Goal: Transaction & Acquisition: Purchase product/service

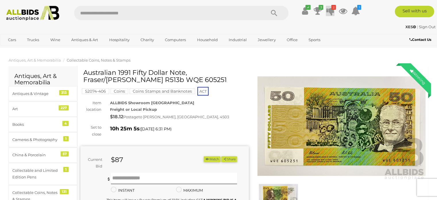
click at [332, 12] on icon at bounding box center [330, 11] width 8 height 10
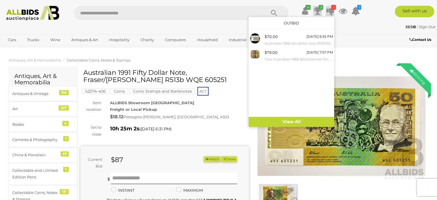
click at [317, 9] on icon at bounding box center [317, 11] width 8 height 10
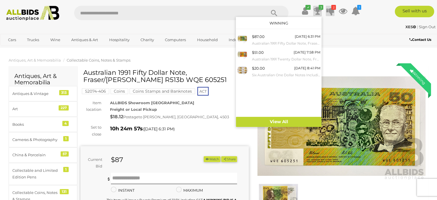
click at [333, 9] on icon "2" at bounding box center [333, 7] width 5 height 5
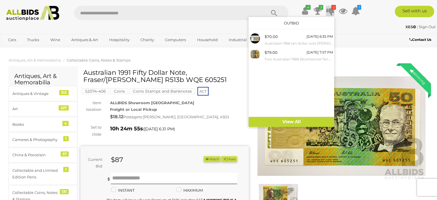
click at [372, 24] on div "XES | Sign Out" at bounding box center [218, 27] width 434 height 7
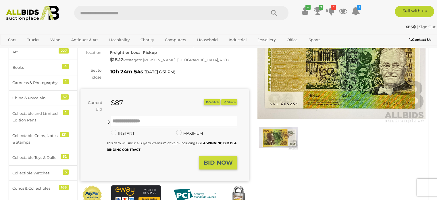
scroll to position [57, 0]
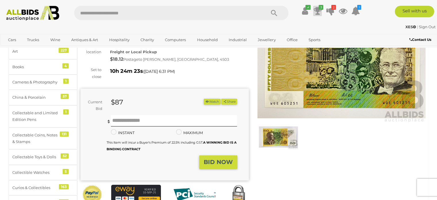
click at [316, 12] on icon at bounding box center [317, 11] width 8 height 10
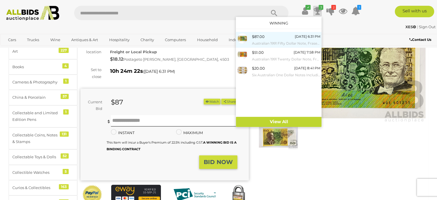
click at [269, 41] on small "Australian 1991 Fifty Dollar Note, Fraser/[PERSON_NAME] R513b WQE 605251" at bounding box center [286, 43] width 68 height 6
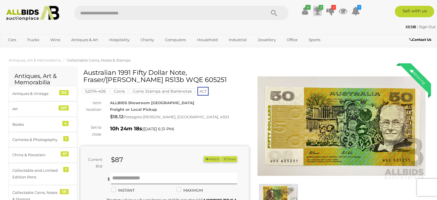
click at [319, 13] on icon at bounding box center [317, 11] width 8 height 10
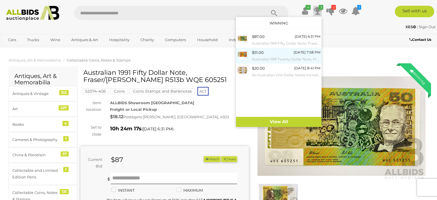
click at [281, 54] on div "$51.00 Today 7:58 PM Australian 1991 Twenty Dollar Note, Fraser/Cole R413 RNB 2…" at bounding box center [286, 55] width 68 height 13
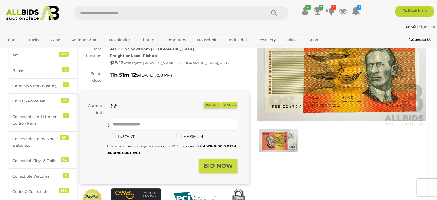
scroll to position [57, 0]
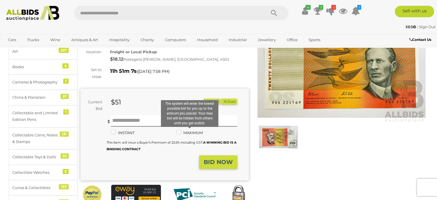
click at [194, 132] on label "MAXIMUM" at bounding box center [189, 132] width 27 height 7
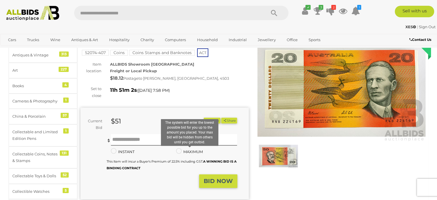
scroll to position [29, 0]
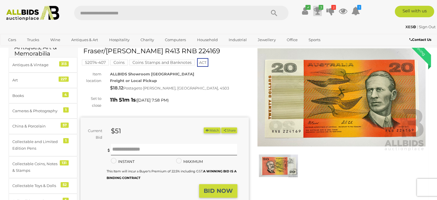
click at [316, 13] on icon at bounding box center [317, 11] width 8 height 10
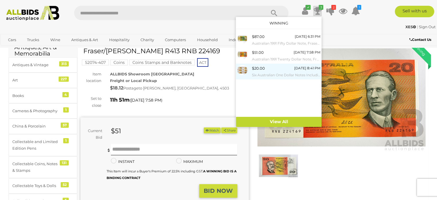
click at [257, 69] on div "$20.00" at bounding box center [258, 68] width 13 height 7
